Goal: Transaction & Acquisition: Obtain resource

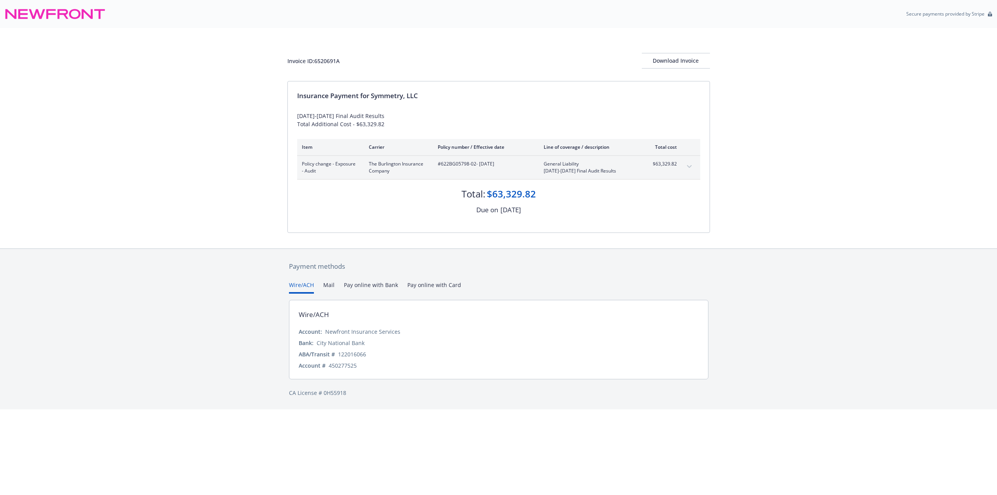
click at [692, 167] on button "expand content" at bounding box center [689, 167] width 12 height 12
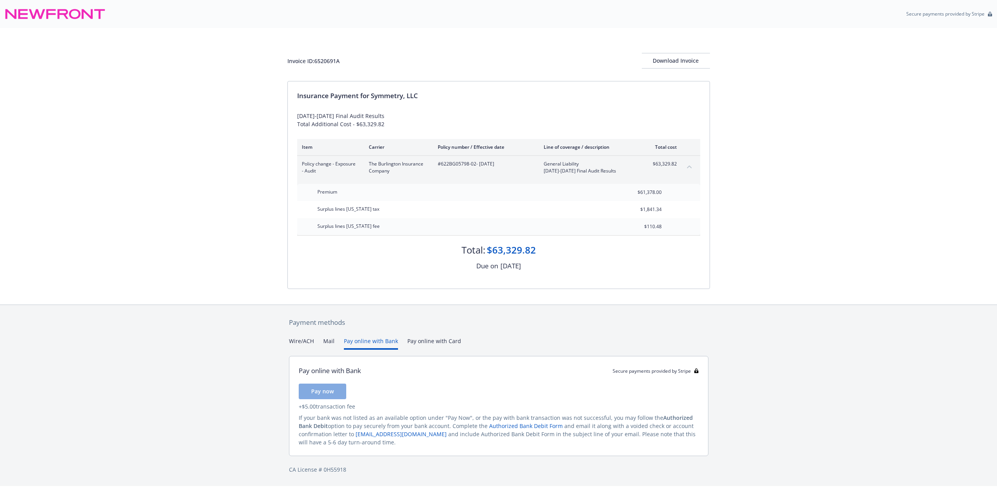
click at [344, 342] on button "Pay online with Bank" at bounding box center [371, 343] width 54 height 13
click at [424, 348] on button "Pay online with Card" at bounding box center [435, 343] width 54 height 13
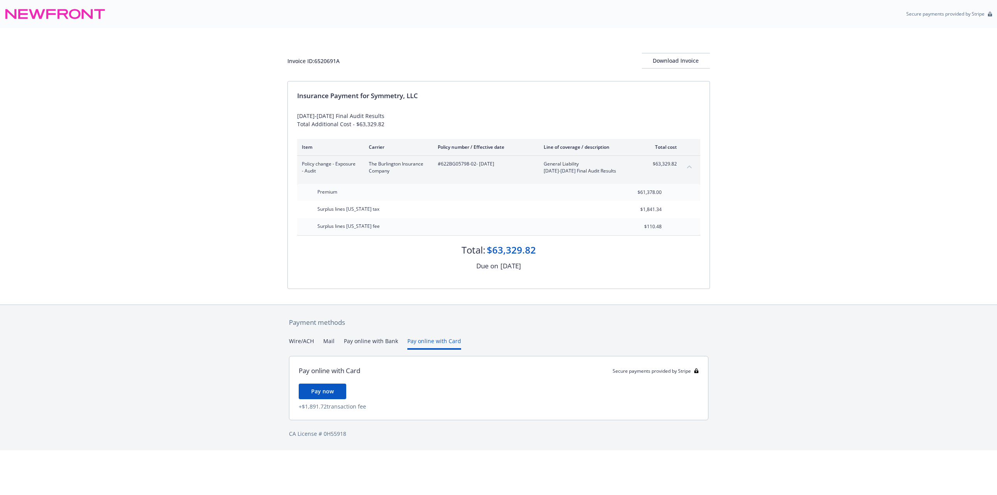
click at [302, 339] on button "Wire/ACH" at bounding box center [301, 343] width 25 height 13
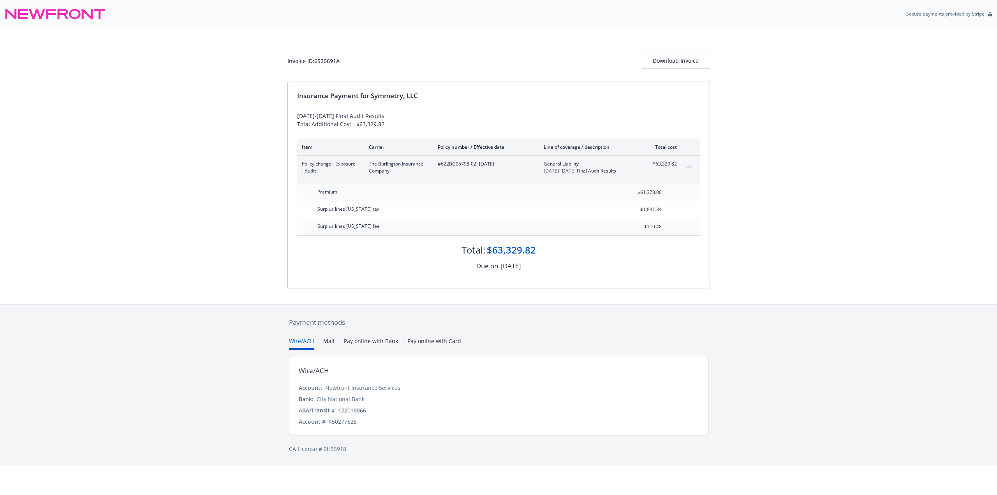
click at [337, 344] on div "Wire/ACH Mail Pay online with Bank Pay online with Card" at bounding box center [499, 343] width 420 height 13
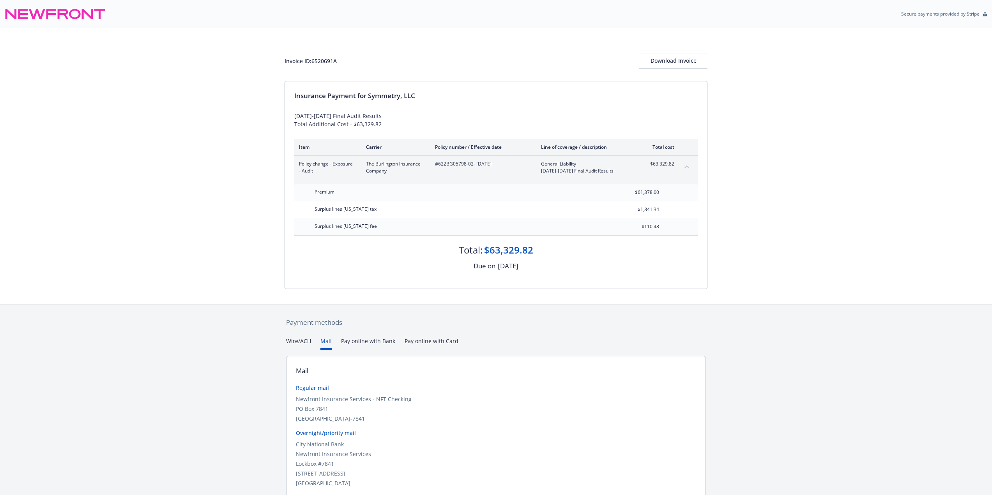
click at [330, 344] on button "Mail" at bounding box center [325, 343] width 11 height 13
click at [281, 325] on div "Payment methods Wire/ACH Mail Pay online with Bank Pay online with Card Mail Re…" at bounding box center [496, 416] width 992 height 223
click at [291, 337] on div "Payment methods Wire/ACH Mail Pay online with Bank Pay online with Card Mail Re…" at bounding box center [495, 416] width 423 height 222
click at [297, 343] on button "Wire/ACH" at bounding box center [301, 343] width 25 height 13
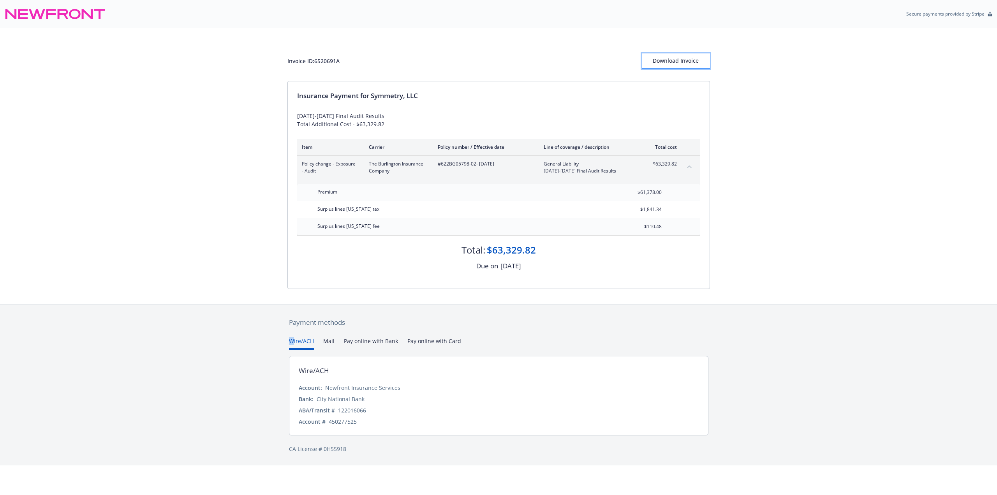
click at [695, 63] on div "Download Invoice" at bounding box center [676, 60] width 68 height 15
